Goal: Information Seeking & Learning: Learn about a topic

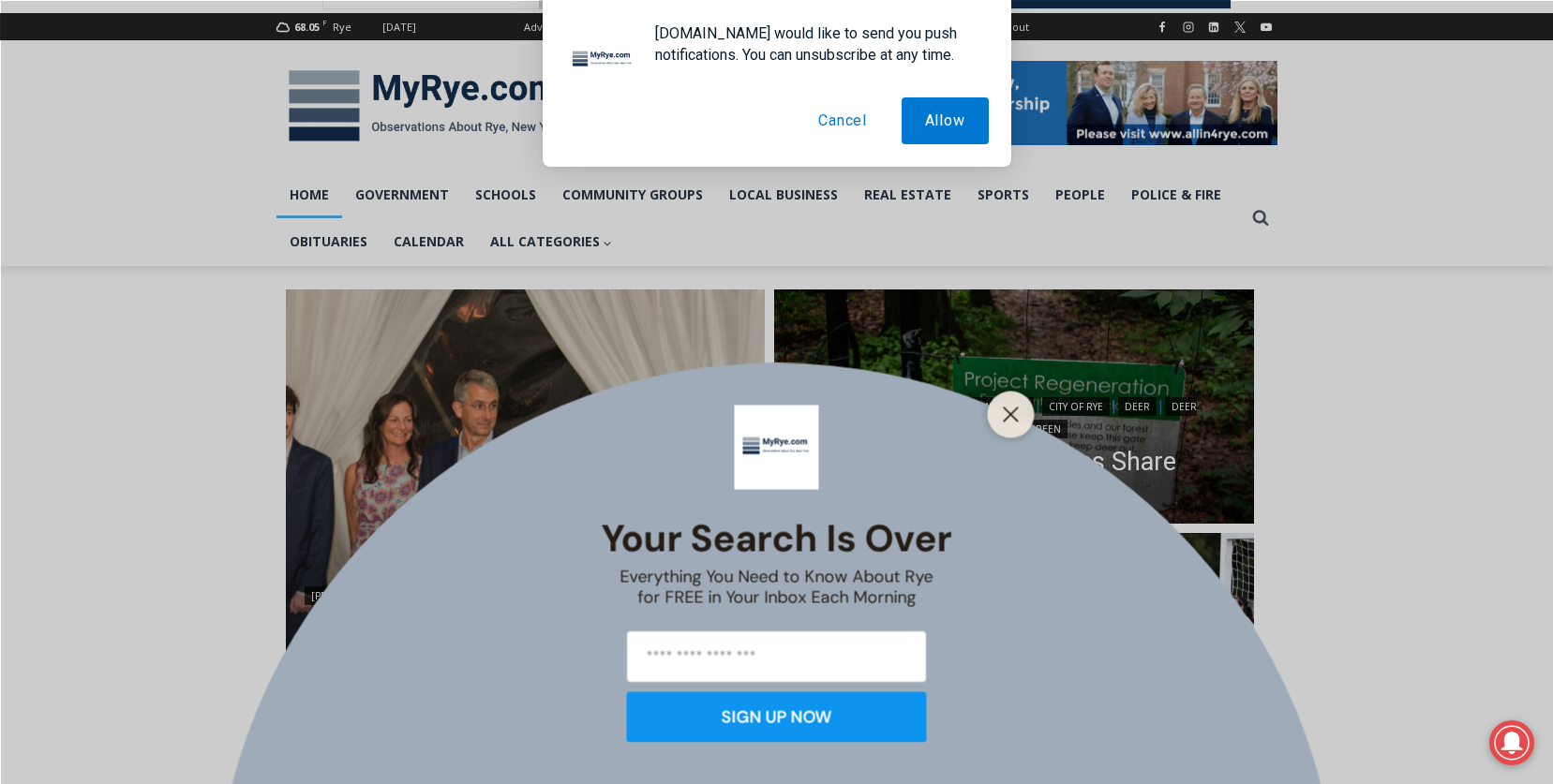
scroll to position [300, 0]
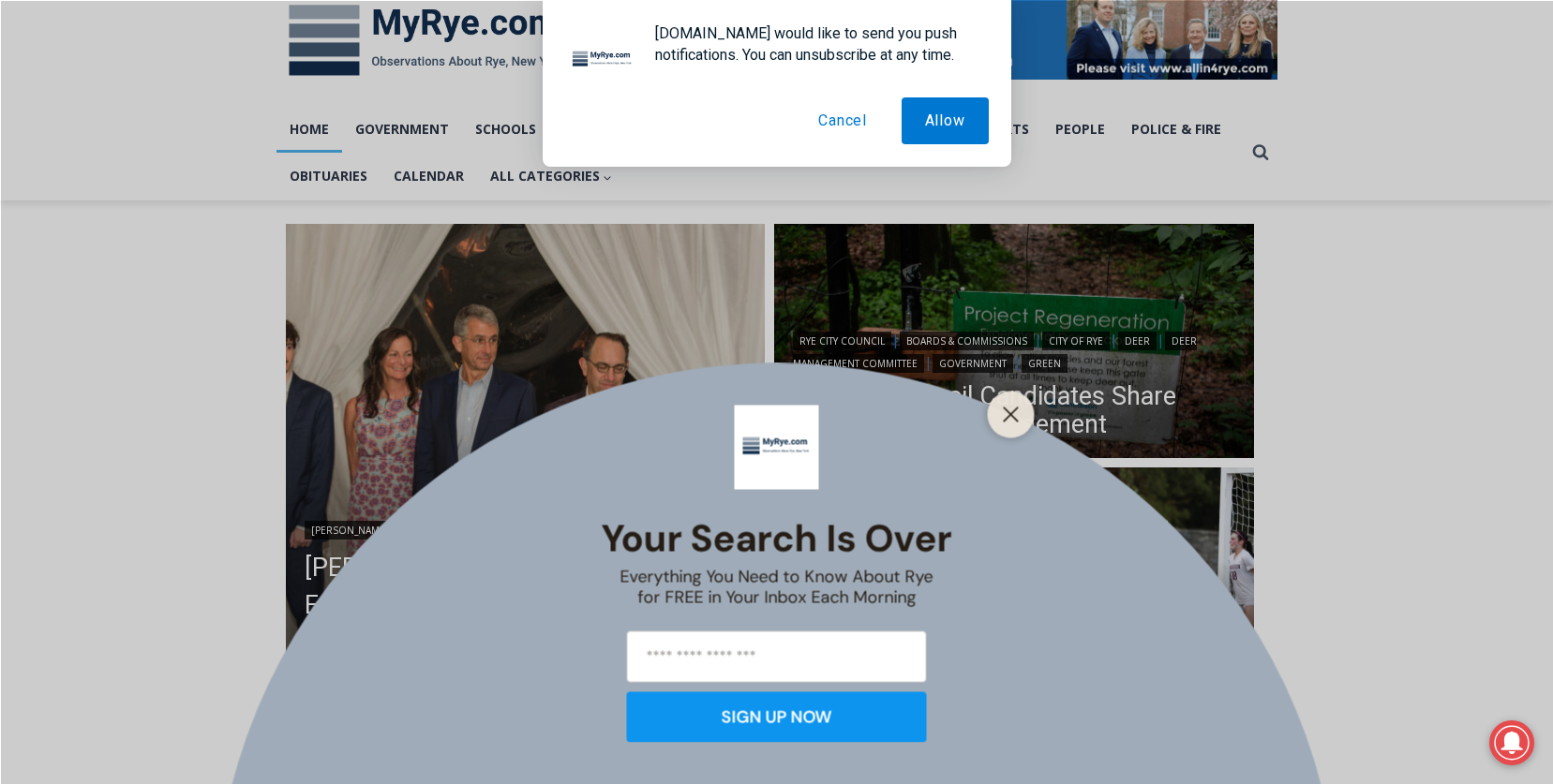
click at [864, 117] on button "Cancel" at bounding box center [843, 121] width 96 height 47
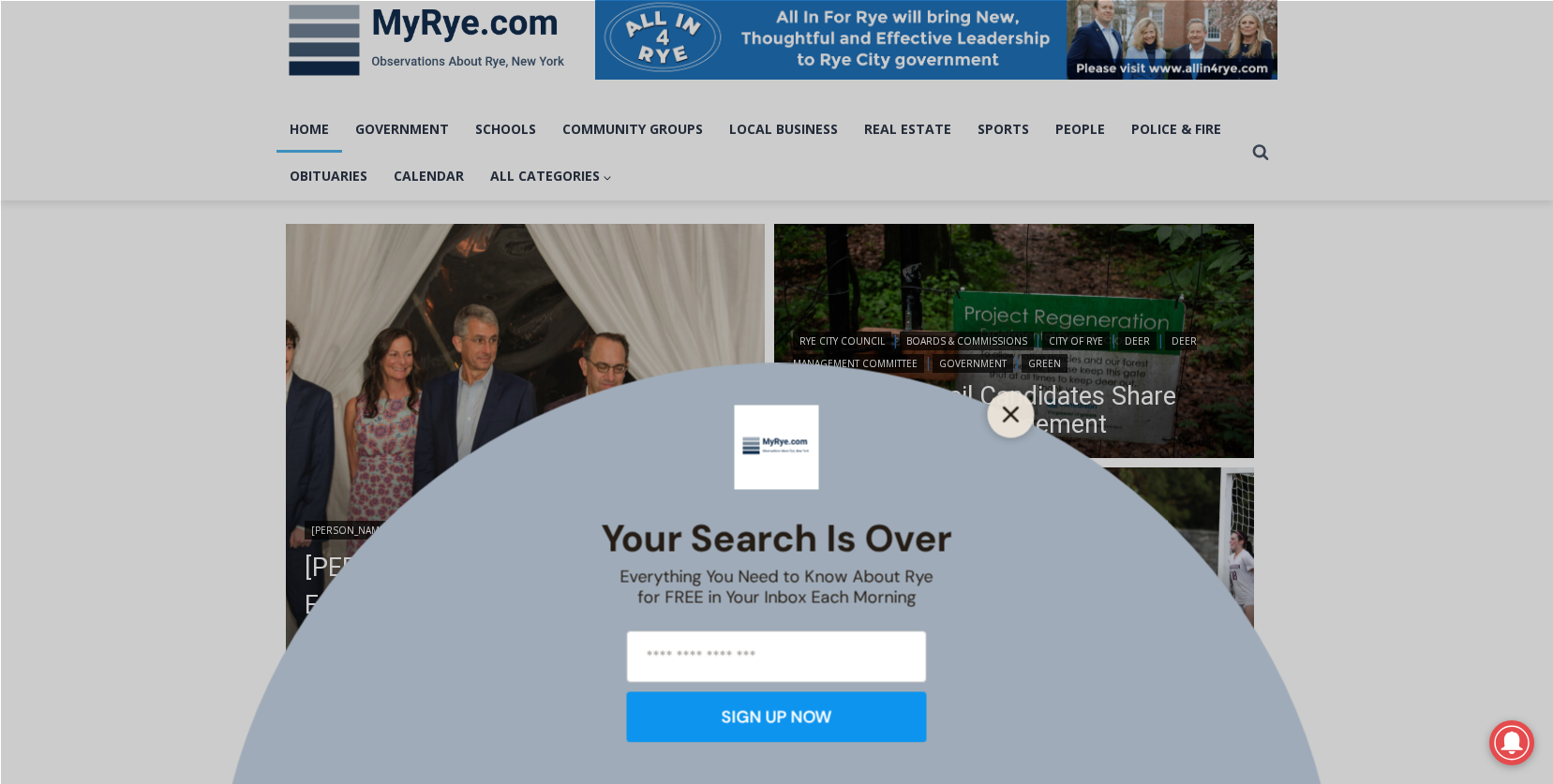
click at [1014, 411] on line "Close" at bounding box center [1010, 414] width 13 height 13
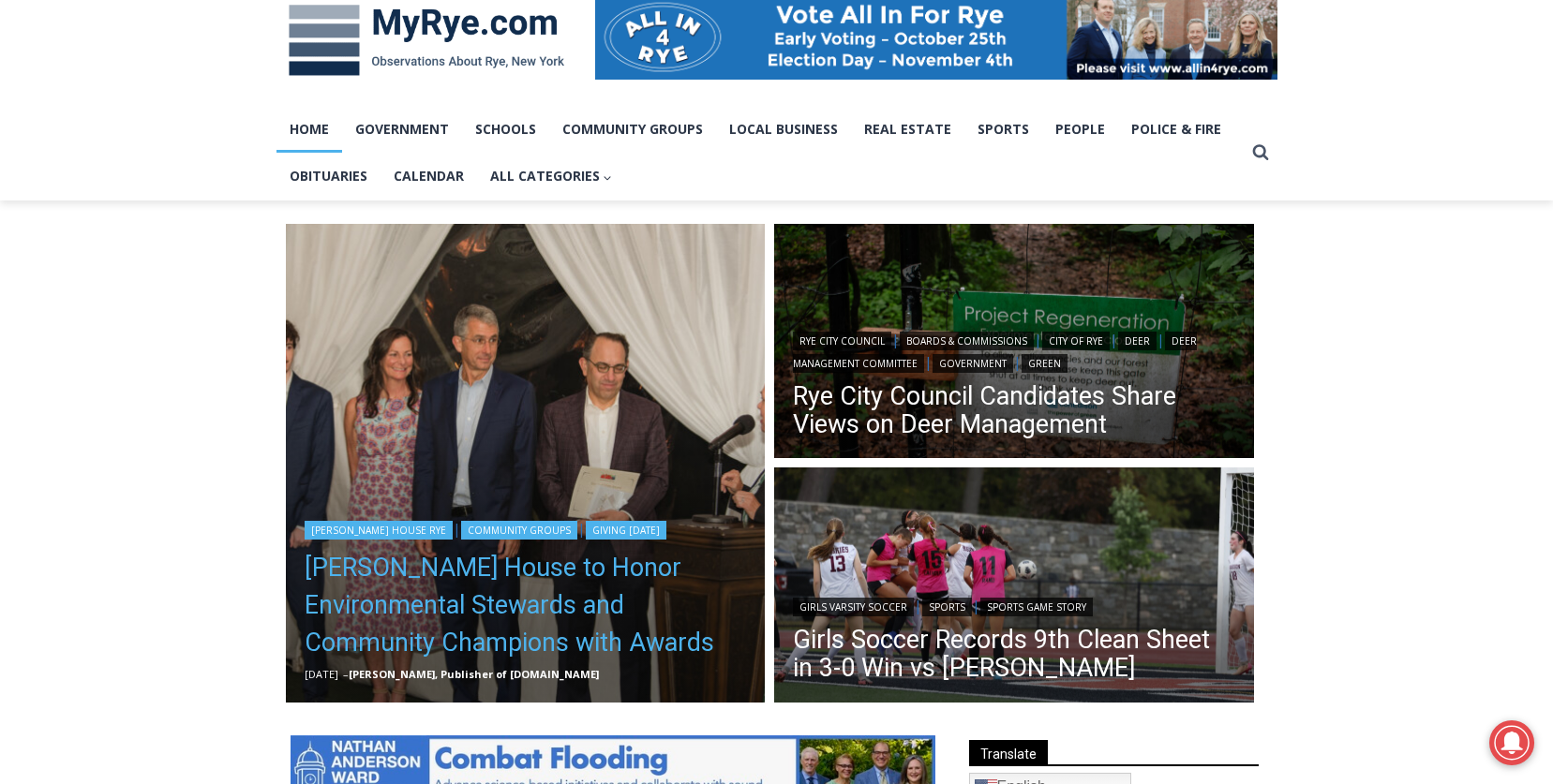
click at [429, 646] on link "[PERSON_NAME] House to Honor Environmental Stewards and Community Champions wit…" at bounding box center [526, 605] width 442 height 113
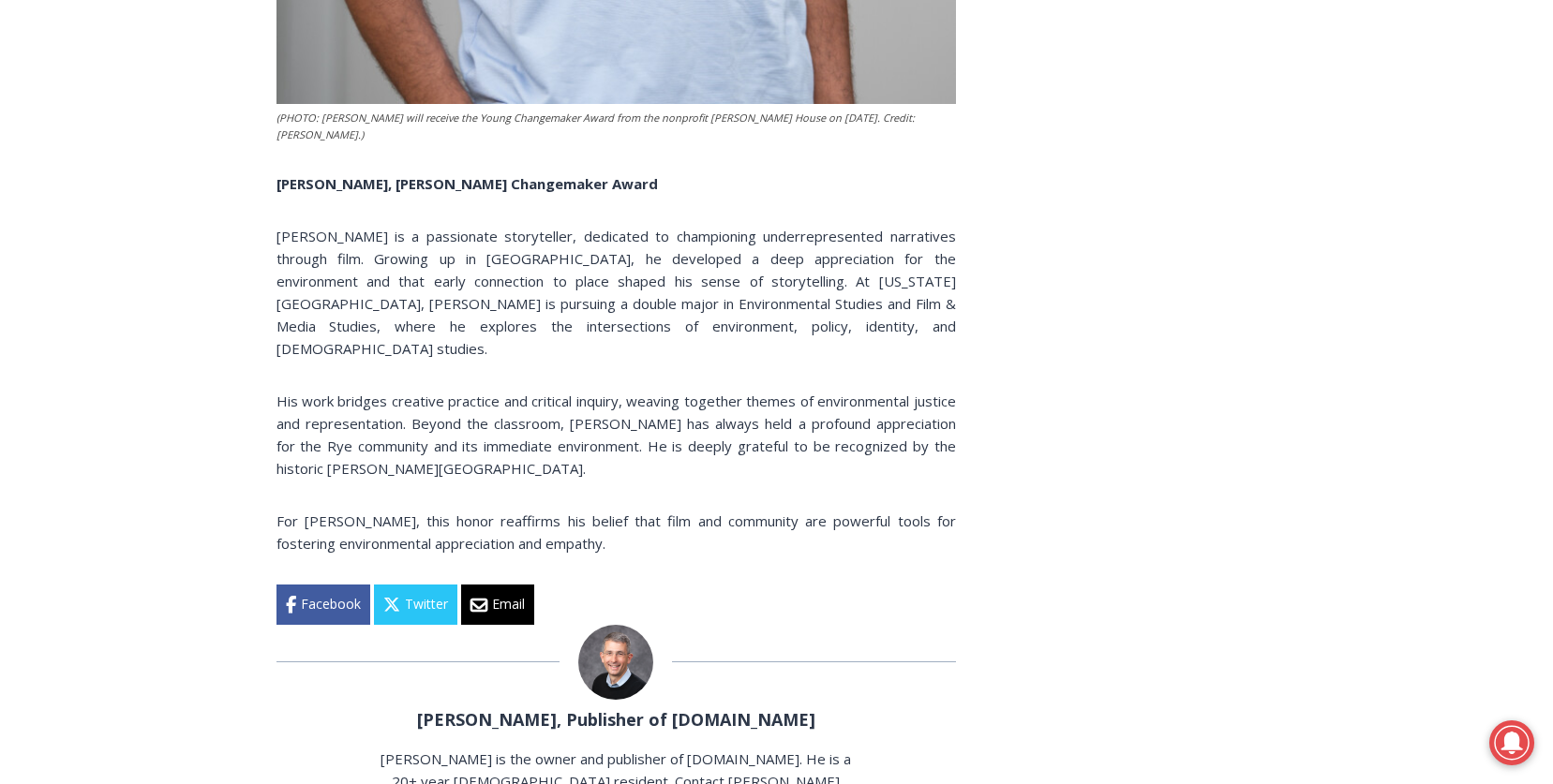
scroll to position [10345, 0]
